Goal: Use online tool/utility: Utilize a website feature to perform a specific function

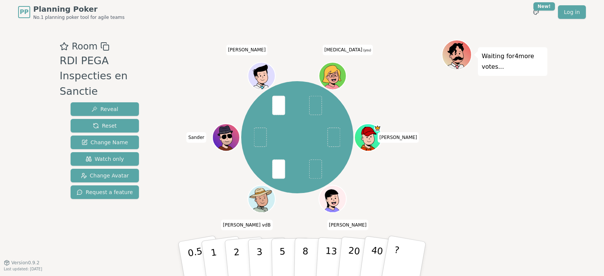
click at [164, 193] on div "[PERSON_NAME] [PERSON_NAME] vdB [PERSON_NAME] [PERSON_NAME] (you)" at bounding box center [297, 137] width 289 height 169
click at [190, 180] on div "[PERSON_NAME] [PERSON_NAME] vdB [PERSON_NAME] [PERSON_NAME] (you)" at bounding box center [297, 137] width 289 height 169
click at [216, 263] on p "1" at bounding box center [214, 259] width 11 height 41
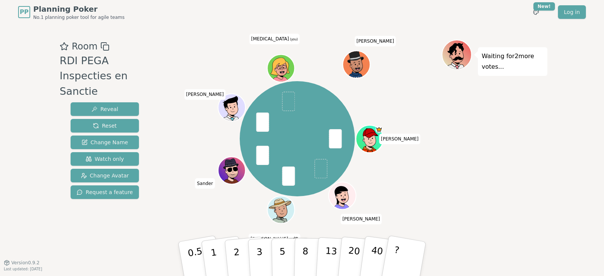
click at [532, 204] on div "Waiting for 2 more votes..." at bounding box center [495, 144] width 106 height 208
click at [238, 253] on p "2" at bounding box center [238, 259] width 10 height 41
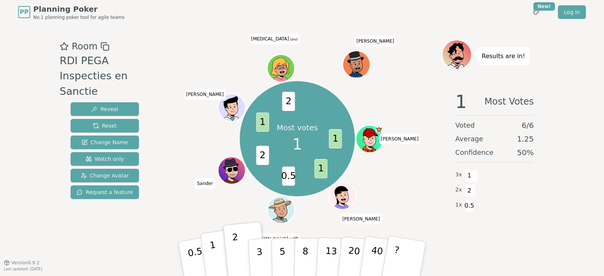
click at [219, 253] on button "1" at bounding box center [222, 258] width 45 height 61
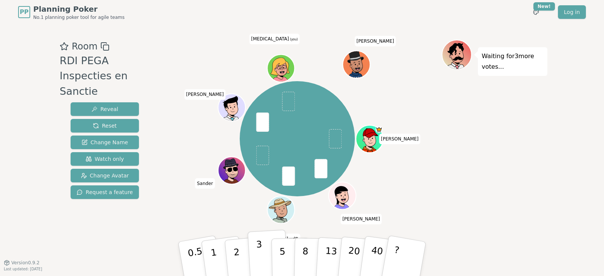
click at [261, 255] on p "3" at bounding box center [260, 259] width 8 height 41
click at [485, 256] on div "Room RDI PEGA Inspecties en Sanctie Reveal Reset Change Name Watch only Change …" at bounding box center [302, 143] width 491 height 238
click at [267, 252] on button "3" at bounding box center [268, 259] width 41 height 59
